Goal: Obtain resource: Obtain resource

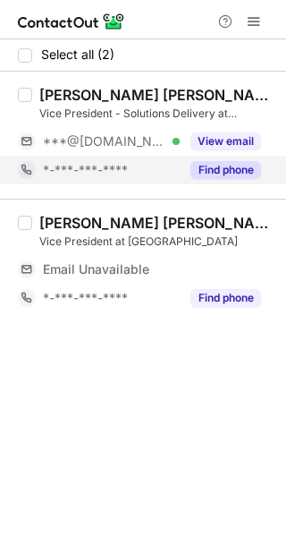
click at [217, 173] on button "Find phone" at bounding box center [226, 170] width 71 height 18
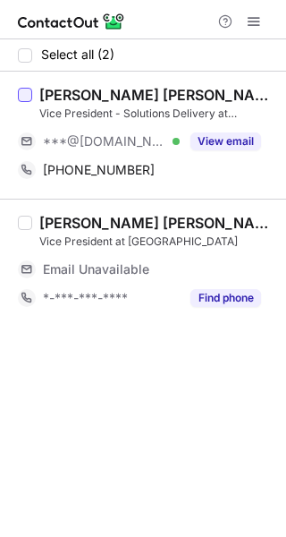
click at [23, 92] on div at bounding box center [25, 95] width 14 height 14
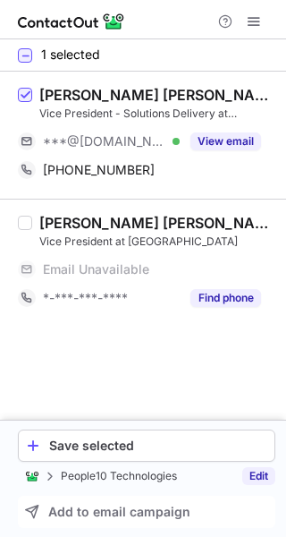
click at [259, 471] on link "Edit" at bounding box center [259, 476] width 33 height 18
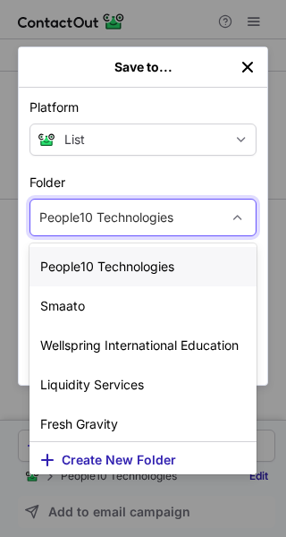
click at [94, 214] on div "People10 Technologies" at bounding box center [106, 217] width 134 height 18
click at [92, 454] on span "Create New Folder" at bounding box center [119, 460] width 115 height 14
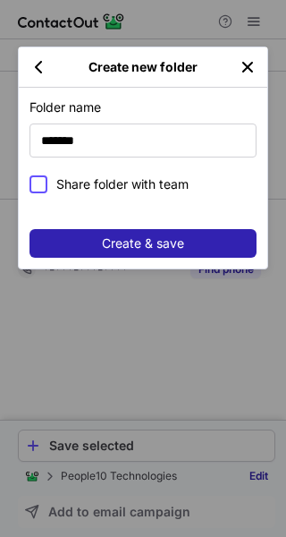
type input "*******"
click at [46, 179] on div at bounding box center [39, 184] width 18 height 18
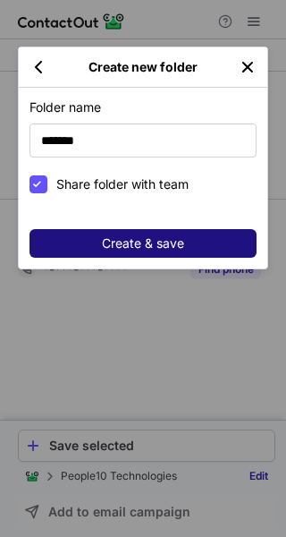
click at [110, 237] on span "Create & save" at bounding box center [143, 243] width 82 height 14
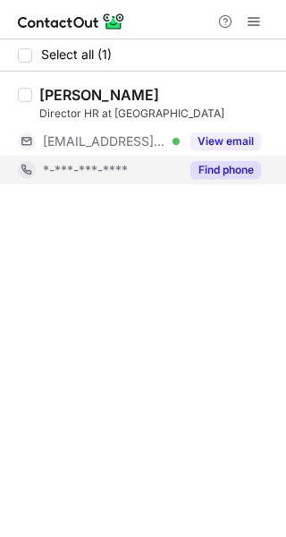
click at [229, 166] on button "Find phone" at bounding box center [226, 170] width 71 height 18
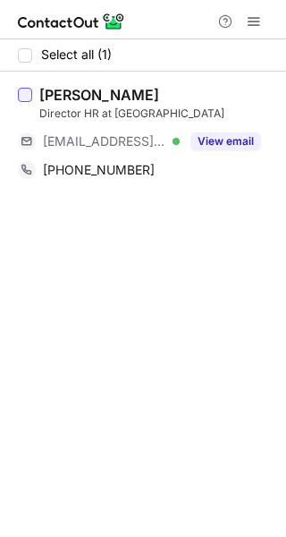
click at [22, 92] on div at bounding box center [25, 95] width 14 height 14
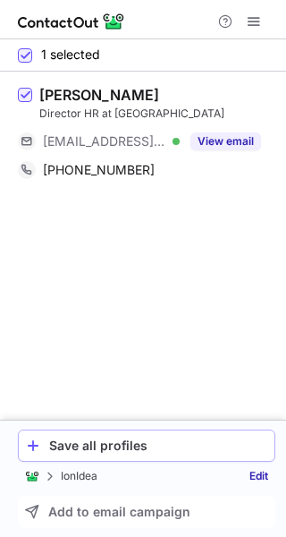
click at [97, 446] on div "Save all profiles" at bounding box center [158, 445] width 218 height 14
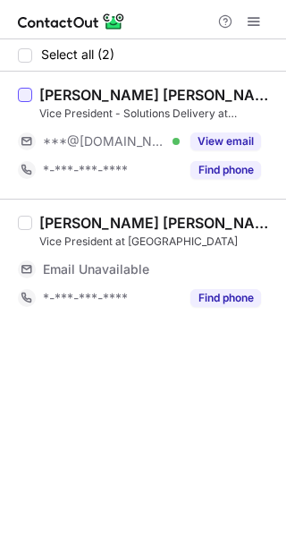
click at [30, 94] on div at bounding box center [25, 95] width 14 height 14
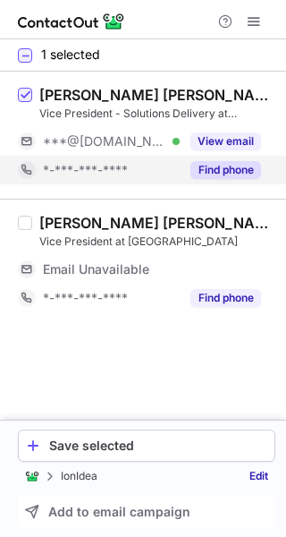
click at [217, 166] on button "Find phone" at bounding box center [226, 170] width 71 height 18
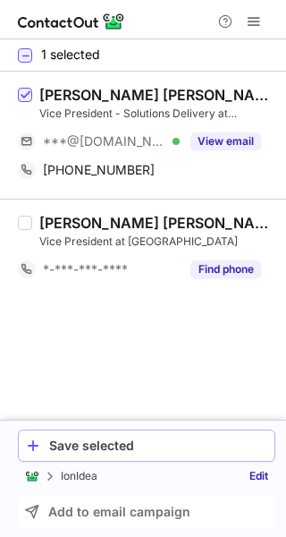
click at [110, 444] on div "Save selected" at bounding box center [158, 445] width 218 height 14
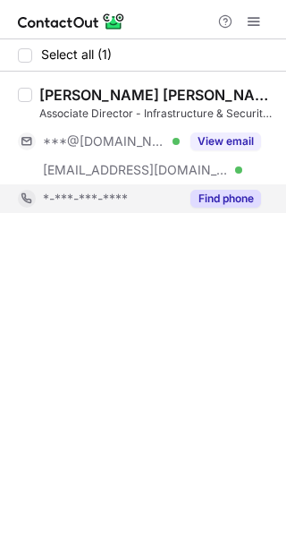
click at [225, 198] on button "Find phone" at bounding box center [226, 199] width 71 height 18
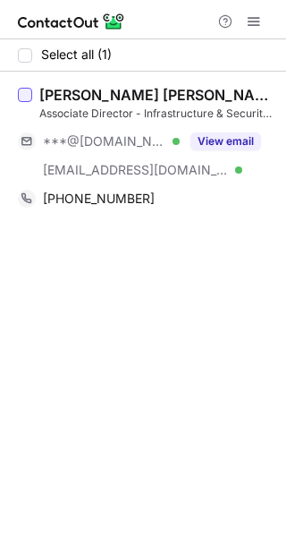
click at [26, 92] on div at bounding box center [25, 95] width 14 height 14
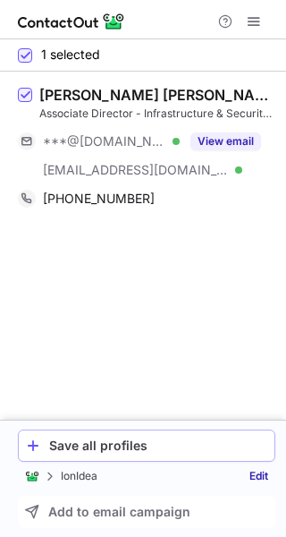
click at [94, 442] on div "Save all profiles" at bounding box center [158, 445] width 218 height 14
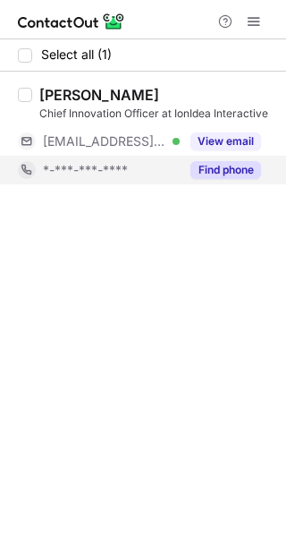
click at [198, 175] on button "Find phone" at bounding box center [226, 170] width 71 height 18
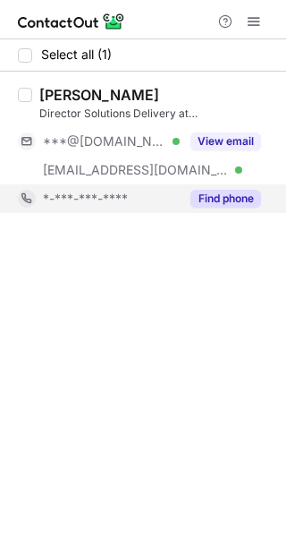
click at [240, 200] on button "Find phone" at bounding box center [226, 199] width 71 height 18
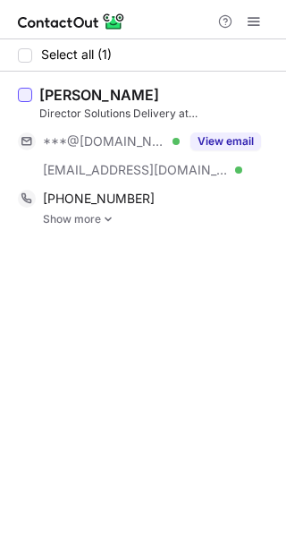
click at [22, 97] on div at bounding box center [25, 95] width 14 height 14
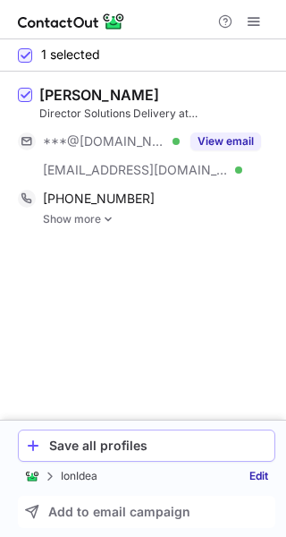
click at [62, 439] on div "Save all profiles" at bounding box center [158, 445] width 218 height 14
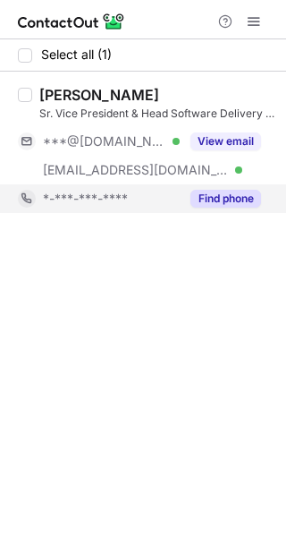
click at [230, 200] on button "Find phone" at bounding box center [226, 199] width 71 height 18
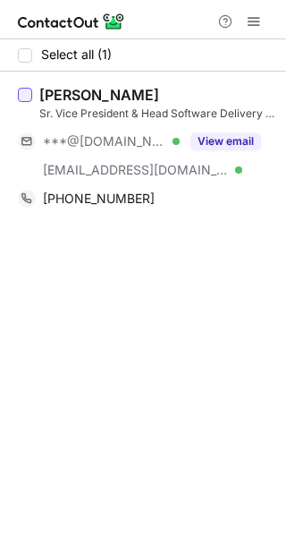
click at [21, 92] on div at bounding box center [25, 95] width 14 height 14
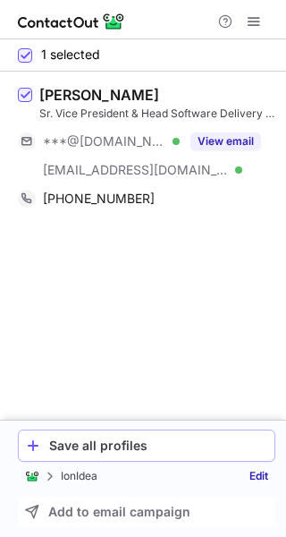
click at [85, 444] on div "Save all profiles" at bounding box center [158, 445] width 218 height 14
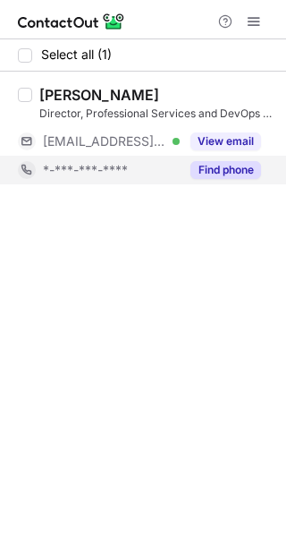
click at [228, 158] on div "Find phone" at bounding box center [220, 170] width 81 height 29
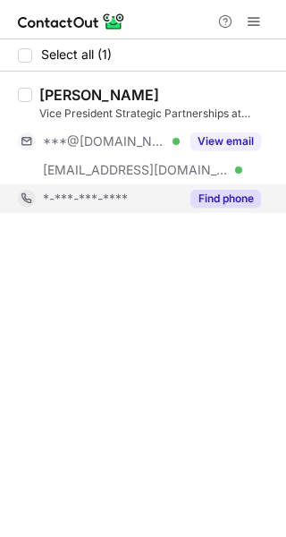
click at [221, 201] on button "Find phone" at bounding box center [226, 199] width 71 height 18
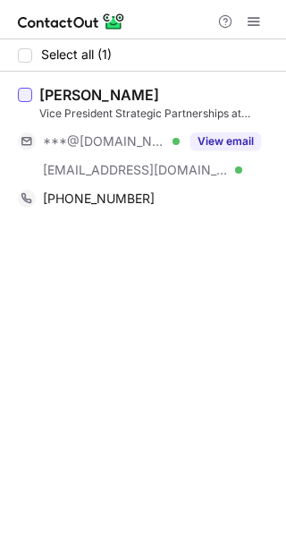
click at [30, 94] on div at bounding box center [25, 95] width 14 height 14
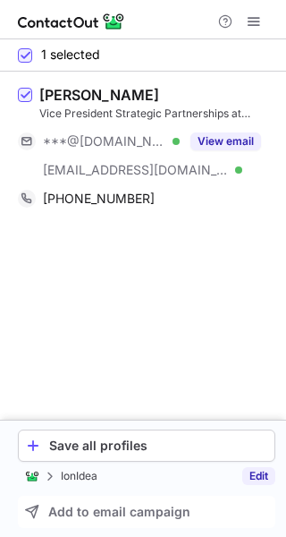
click at [256, 475] on link "Edit" at bounding box center [259, 476] width 33 height 18
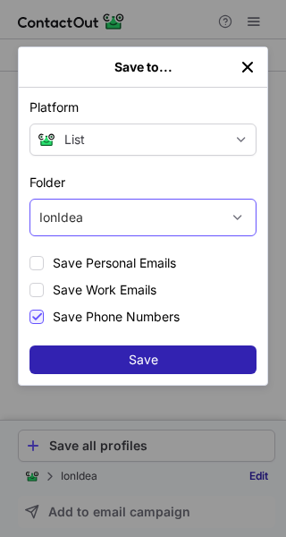
click at [129, 217] on div "IonIdea" at bounding box center [125, 217] width 190 height 29
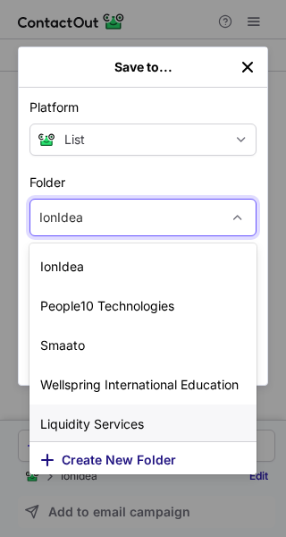
click at [105, 453] on span "Create New Folder" at bounding box center [119, 460] width 115 height 14
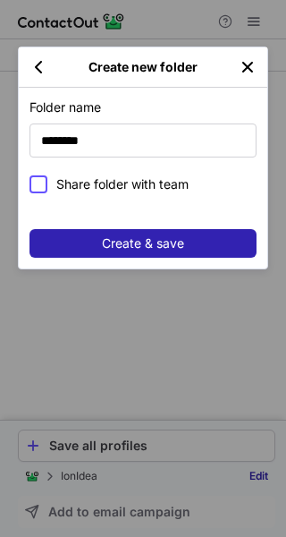
type input "********"
click at [89, 175] on span "Share folder with team" at bounding box center [156, 184] width 200 height 18
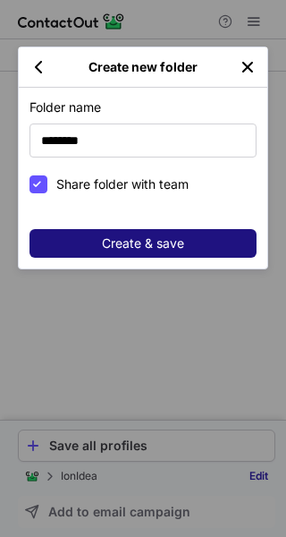
click at [84, 251] on button "Create & save" at bounding box center [143, 243] width 227 height 29
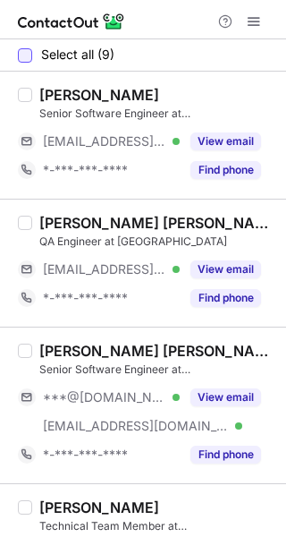
click at [28, 53] on div at bounding box center [25, 55] width 14 height 14
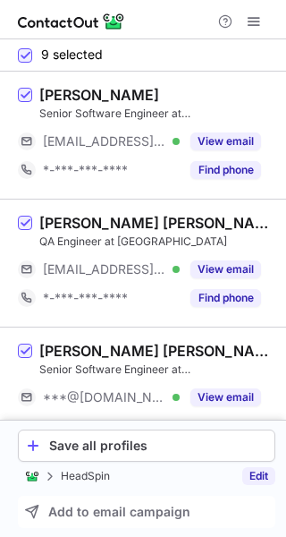
click at [260, 482] on link "Edit" at bounding box center [259, 476] width 33 height 18
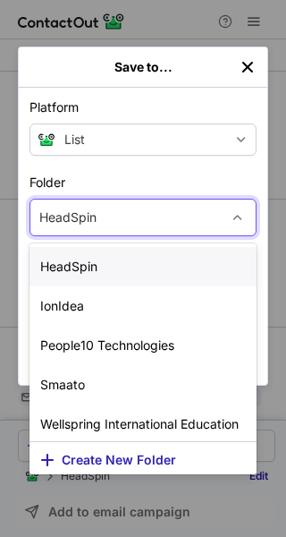
click at [110, 201] on div "HeadSpin" at bounding box center [143, 218] width 227 height 38
click at [92, 454] on span "Create New Folder" at bounding box center [119, 460] width 115 height 14
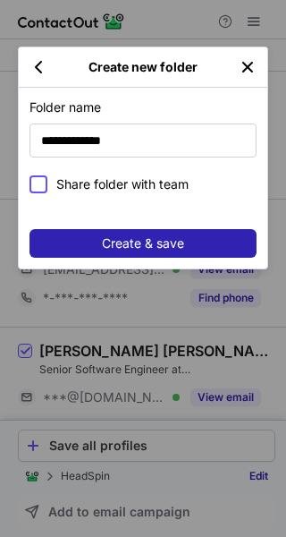
type input "**********"
click at [89, 180] on span "Share folder with team" at bounding box center [156, 184] width 200 height 18
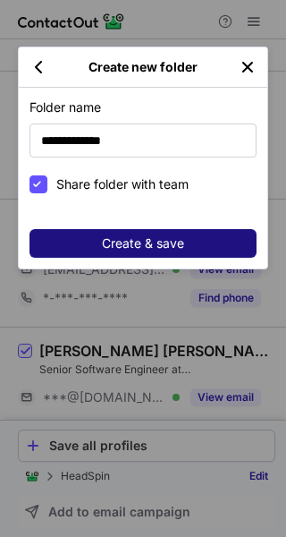
click at [91, 232] on button "Create & save" at bounding box center [143, 243] width 227 height 29
